Goal: Task Accomplishment & Management: Use online tool/utility

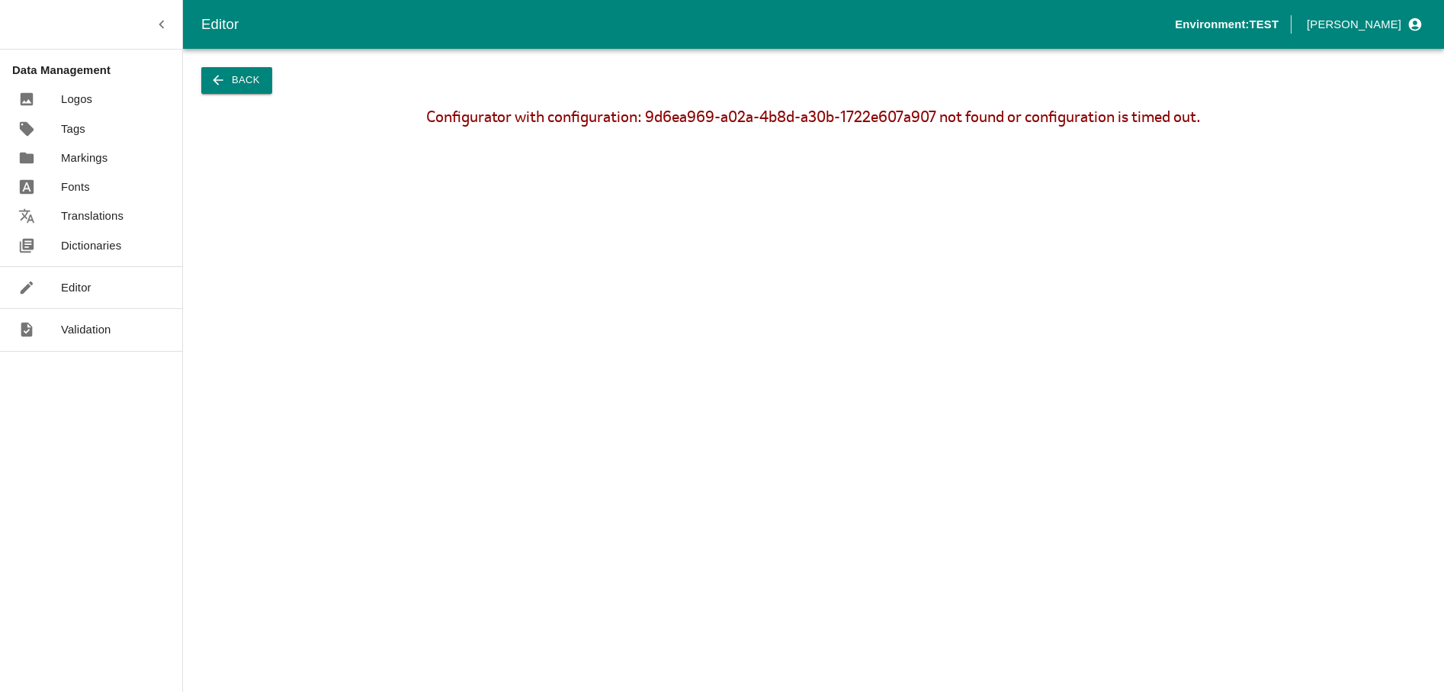
click at [92, 285] on div "Editor" at bounding box center [91, 287] width 182 height 29
click at [262, 94] on div "Back Configurator with configuration: 9d6ea969-a02a-4b8d-a30b-1722e607a907 not …" at bounding box center [813, 370] width 1261 height 643
click at [255, 89] on button "Back" at bounding box center [236, 80] width 71 height 27
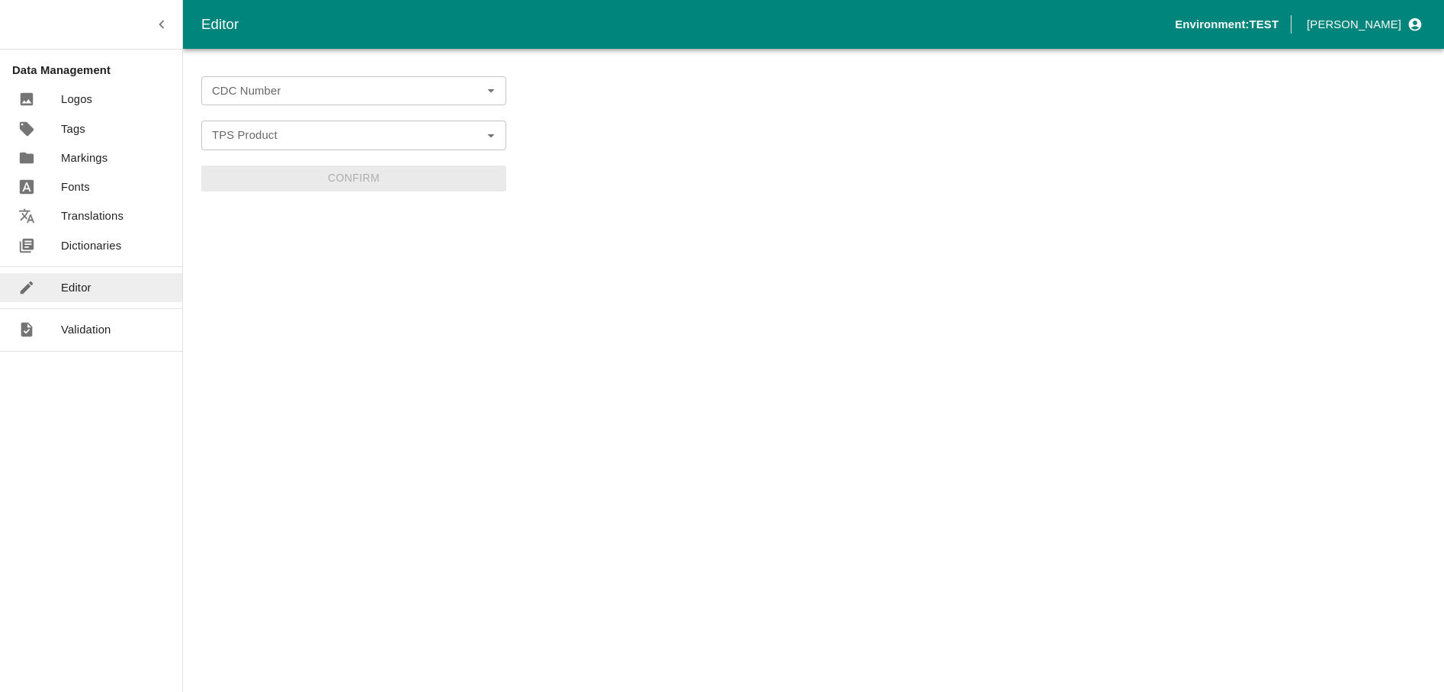
click at [105, 249] on p "Dictionaries" at bounding box center [91, 245] width 60 height 17
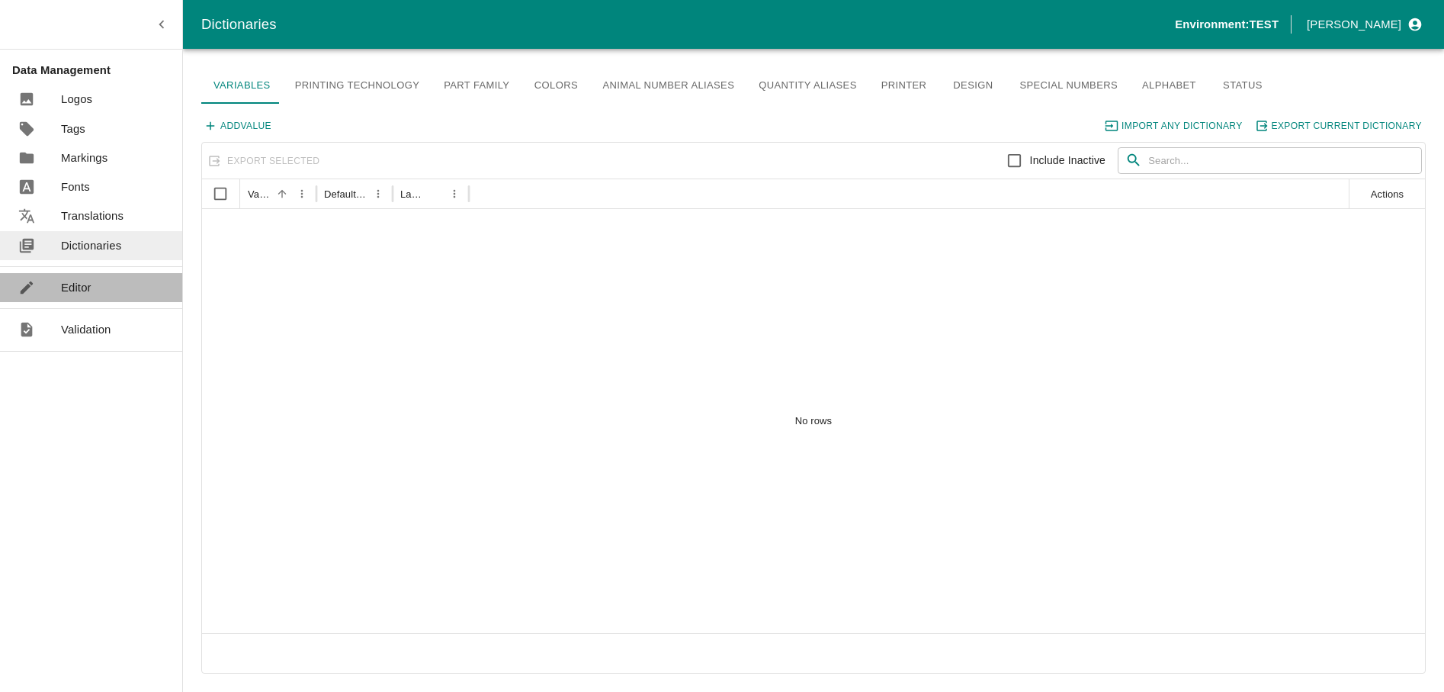
click at [84, 295] on p "Editor" at bounding box center [76, 287] width 31 height 17
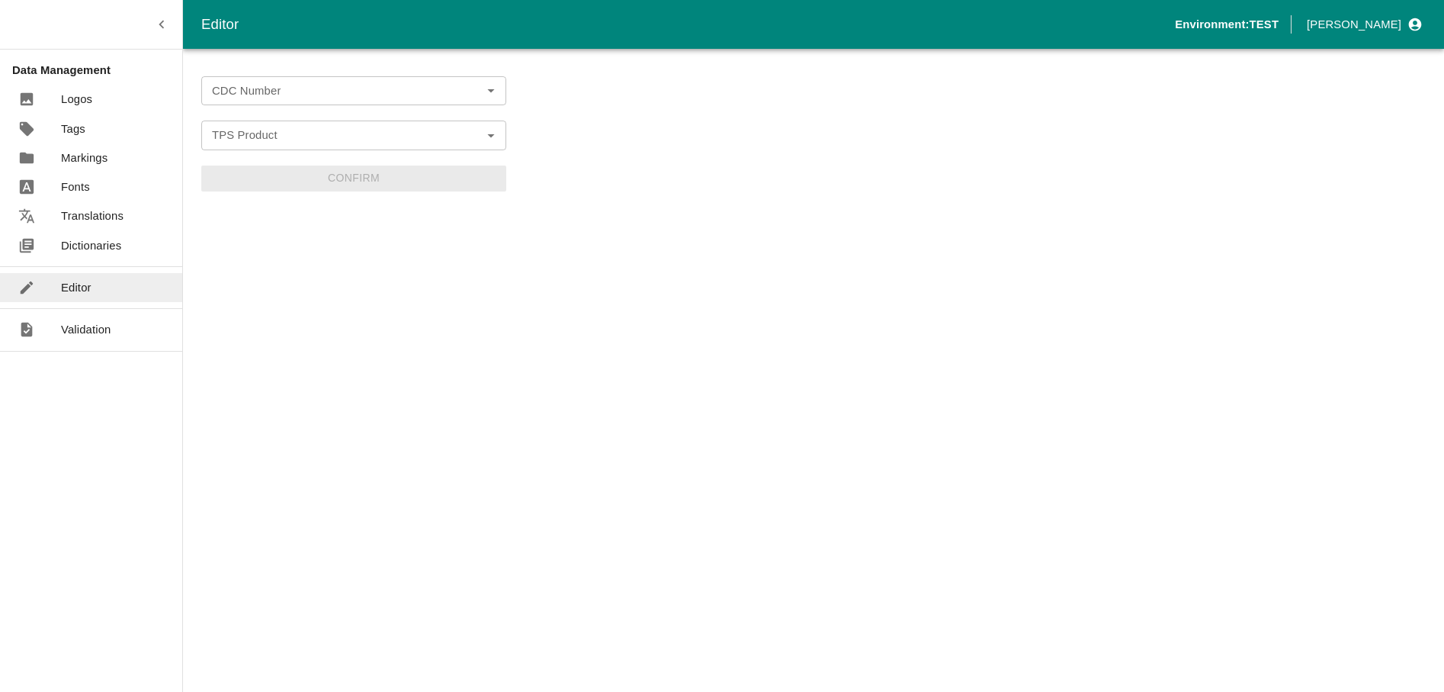
click at [259, 100] on input "CDC Number" at bounding box center [341, 91] width 271 height 20
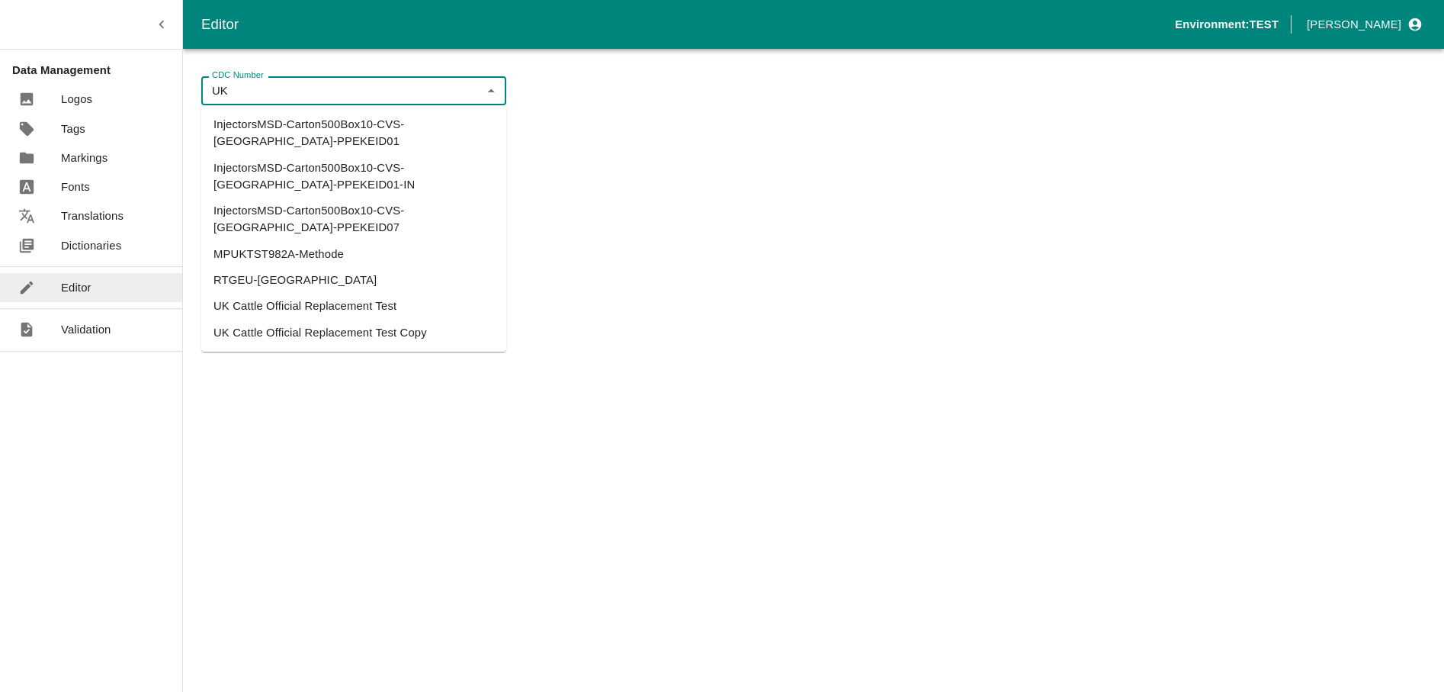
click at [290, 293] on li "UK Cattle Official Replacement Test" at bounding box center [353, 306] width 305 height 26
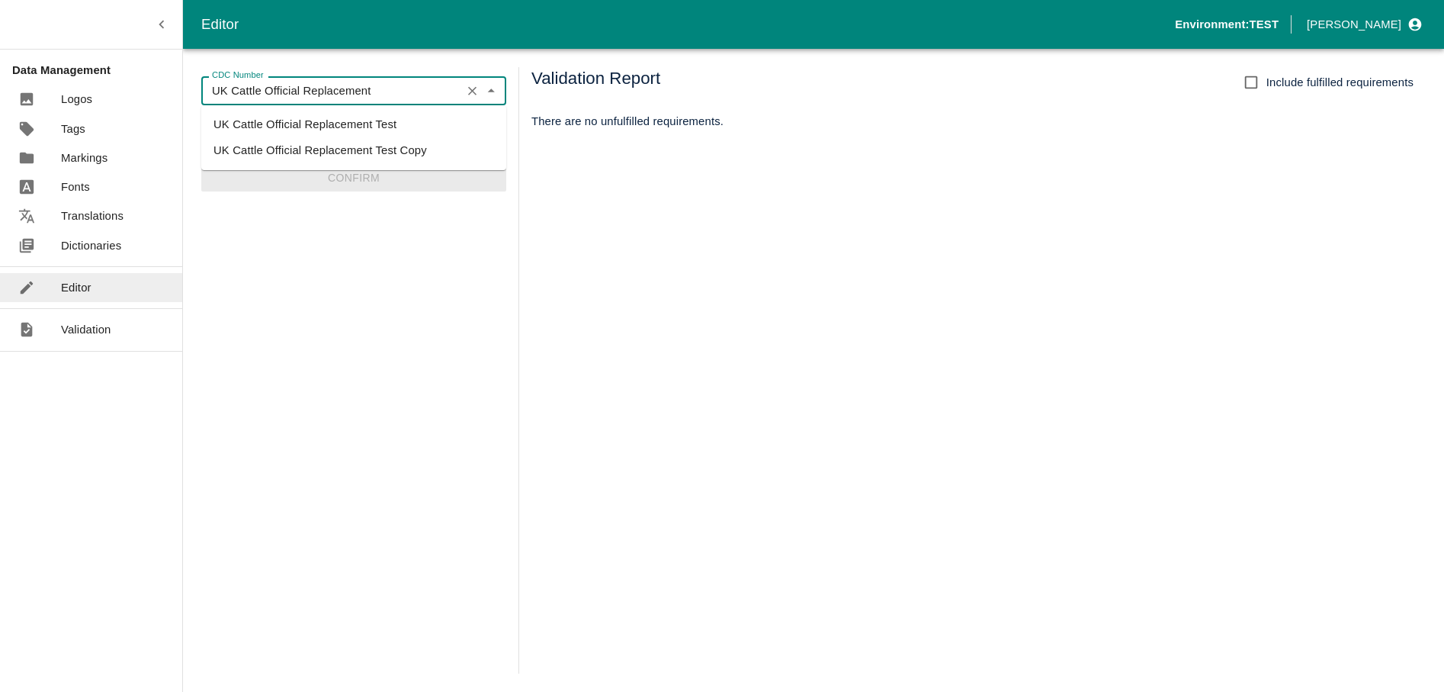
click at [376, 124] on li "UK Cattle Official Replacement Test" at bounding box center [353, 124] width 305 height 26
type input "UK Cattle Official Replacement Test"
click at [348, 141] on input "TPS Product" at bounding box center [341, 135] width 271 height 20
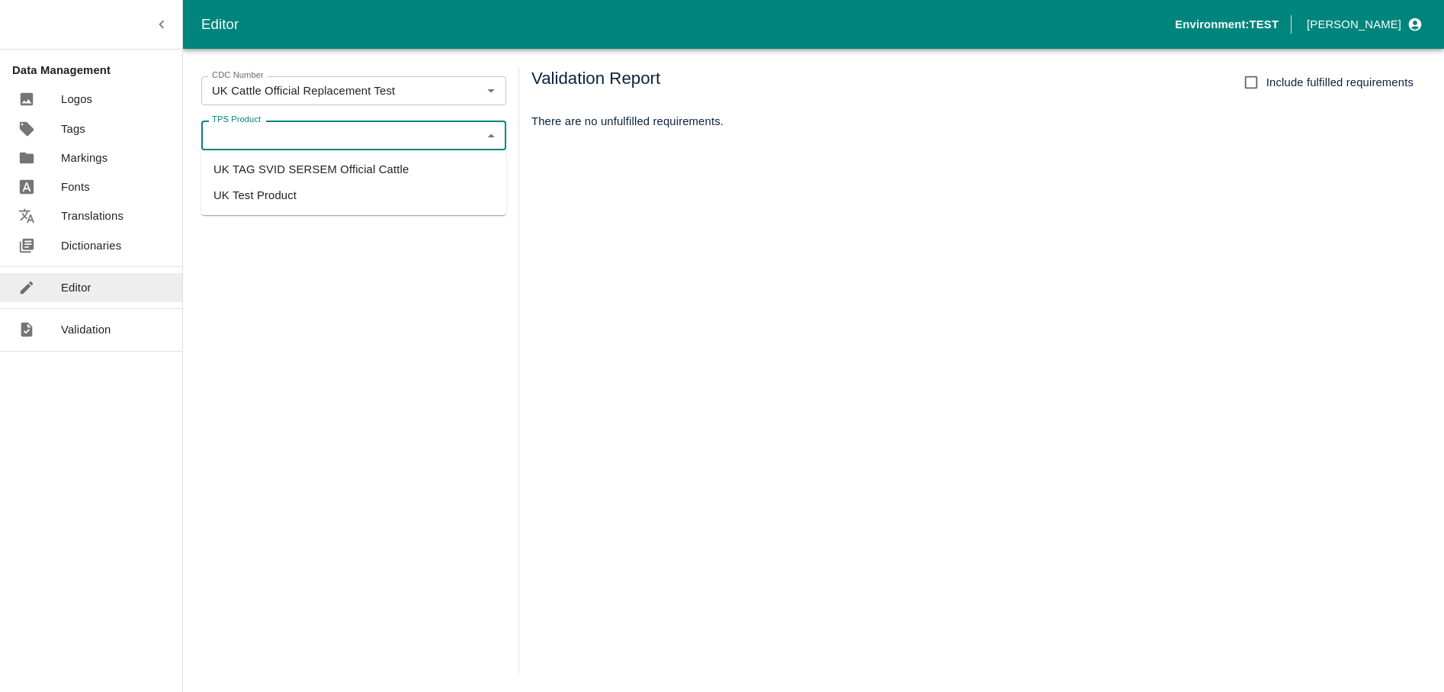
click at [363, 163] on li "UK TAG SVID SERSEM Official Cattle" at bounding box center [353, 169] width 305 height 26
type input "UK TAG SVID SERSEM Official Cattle"
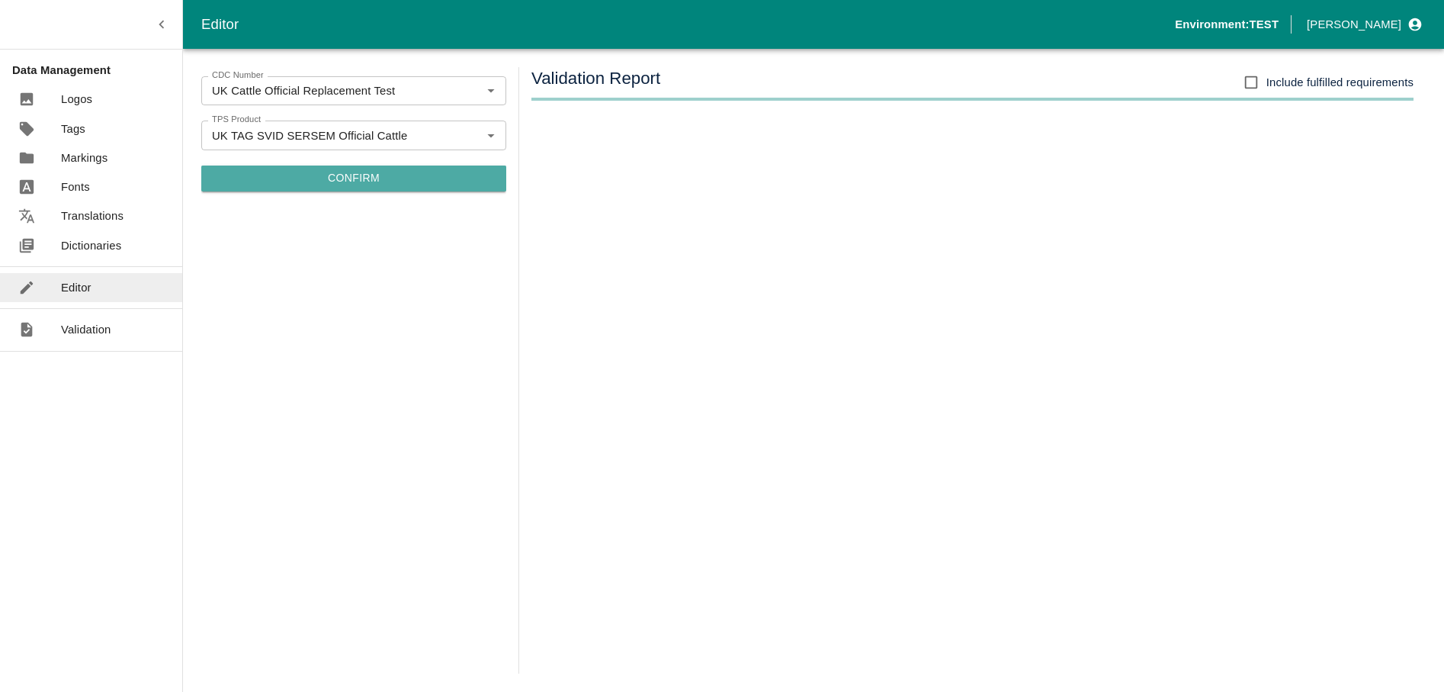
click at [353, 182] on button "Confirm" at bounding box center [353, 178] width 305 height 26
